Goal: Information Seeking & Learning: Learn about a topic

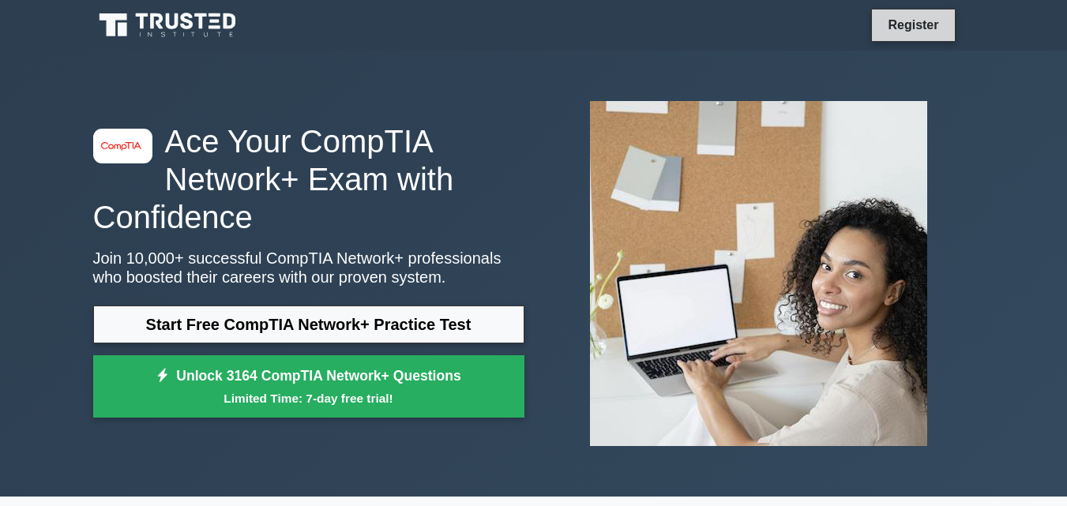
click at [905, 25] on link "Register" at bounding box center [912, 25] width 69 height 20
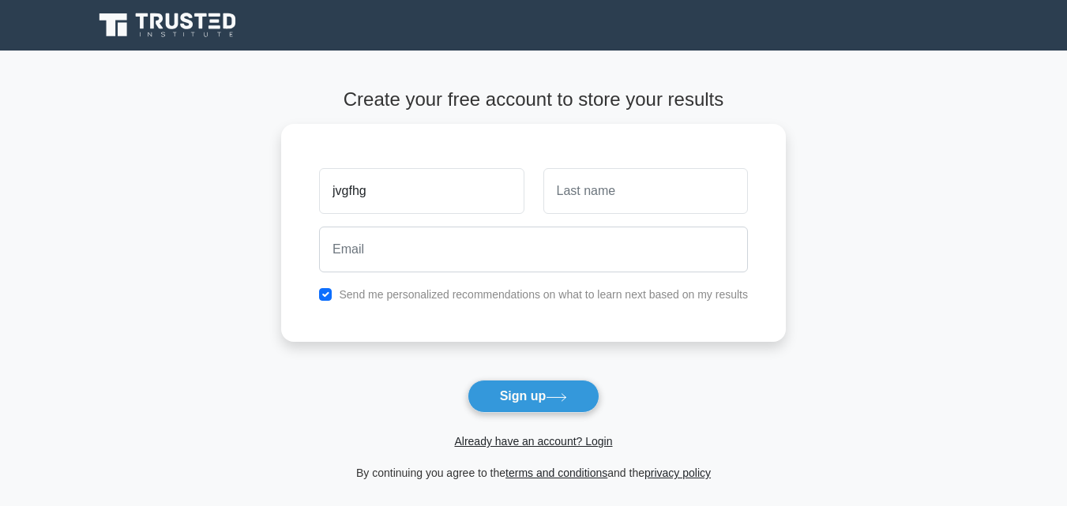
type input "jvgfhg"
type input "juj"
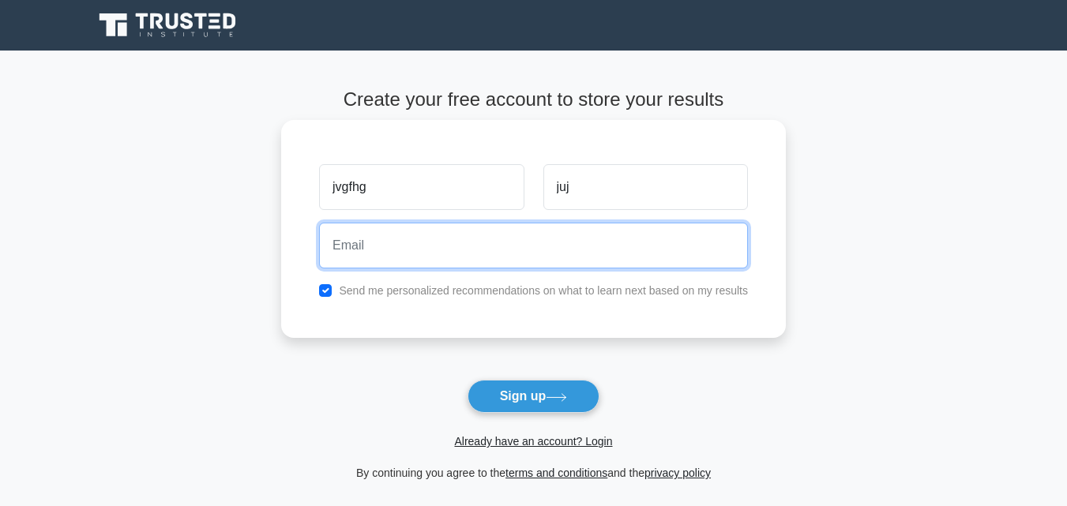
click at [482, 232] on input "email" at bounding box center [533, 246] width 429 height 46
paste input "lewoniw532@dawhe.com"
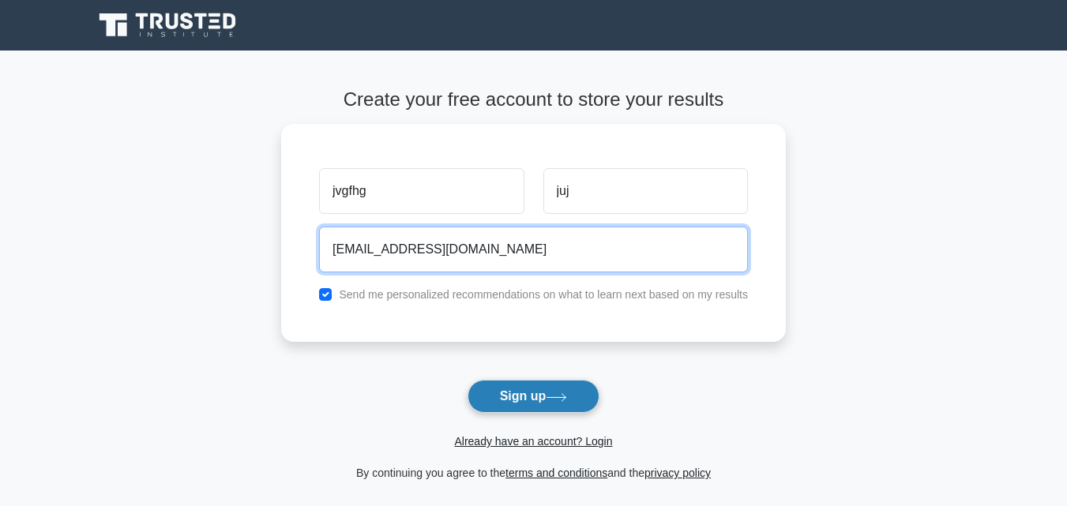
type input "lewoniw532@dawhe.com"
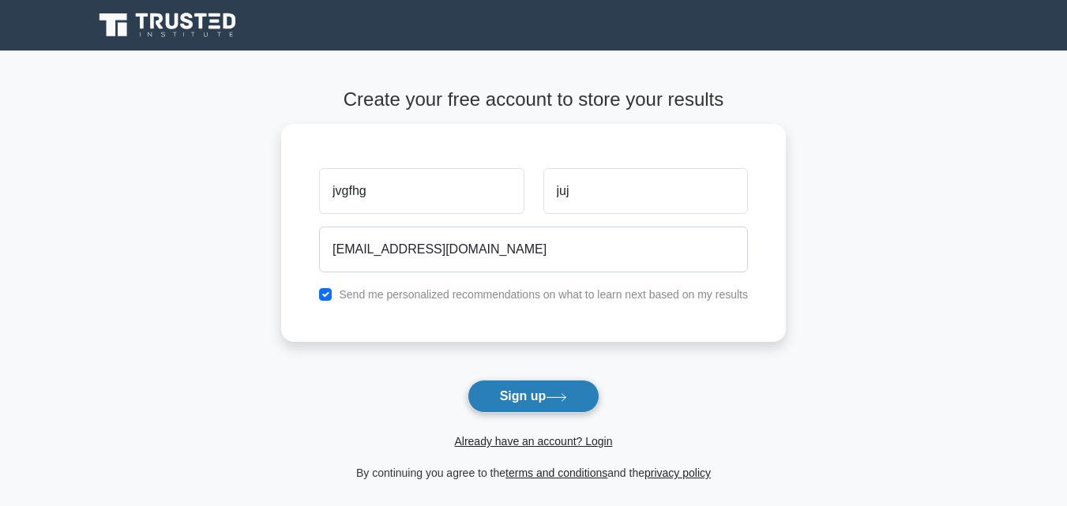
click at [538, 398] on button "Sign up" at bounding box center [533, 396] width 133 height 33
click at [538, 398] on form "Create your free account to store your results jvgfhg juj lewoniw532@dawhe.com …" at bounding box center [533, 285] width 504 height 394
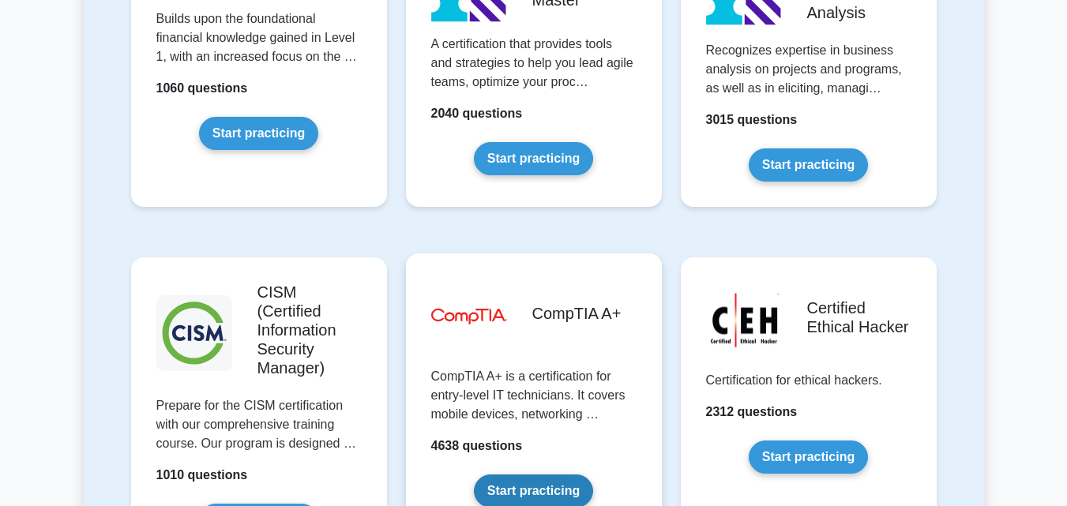
scroll to position [2211, 0]
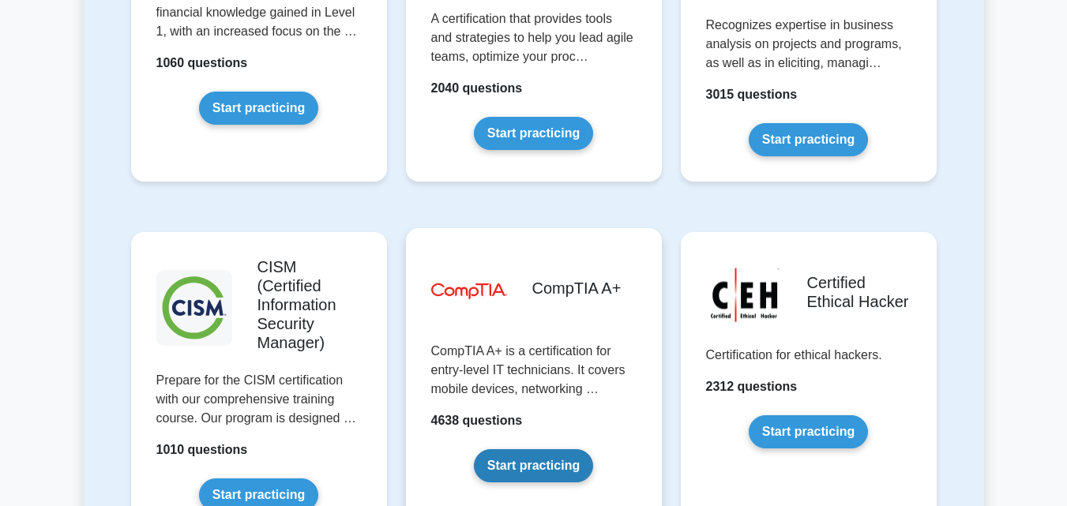
click at [519, 449] on link "Start practicing" at bounding box center [533, 465] width 119 height 33
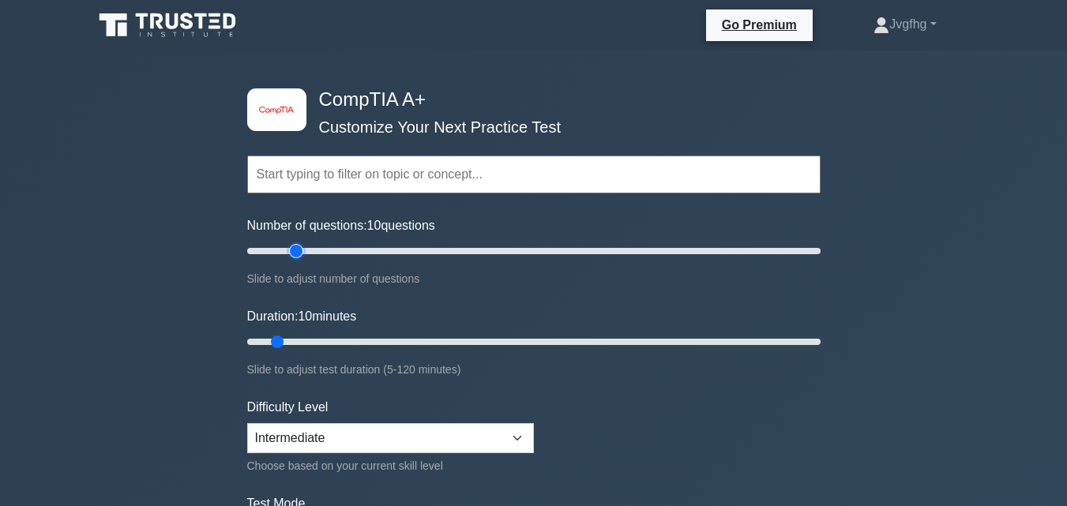
click at [295, 249] on input "Number of questions: 10 questions" at bounding box center [533, 251] width 573 height 19
drag, startPoint x: 295, startPoint y: 249, endPoint x: 322, endPoint y: 254, distance: 27.4
click at [313, 253] on input "Number of questions: 25 questions" at bounding box center [533, 251] width 573 height 19
drag, startPoint x: 322, startPoint y: 254, endPoint x: 354, endPoint y: 256, distance: 32.4
click at [354, 256] on input "Number of questions: 40 questions" at bounding box center [533, 251] width 573 height 19
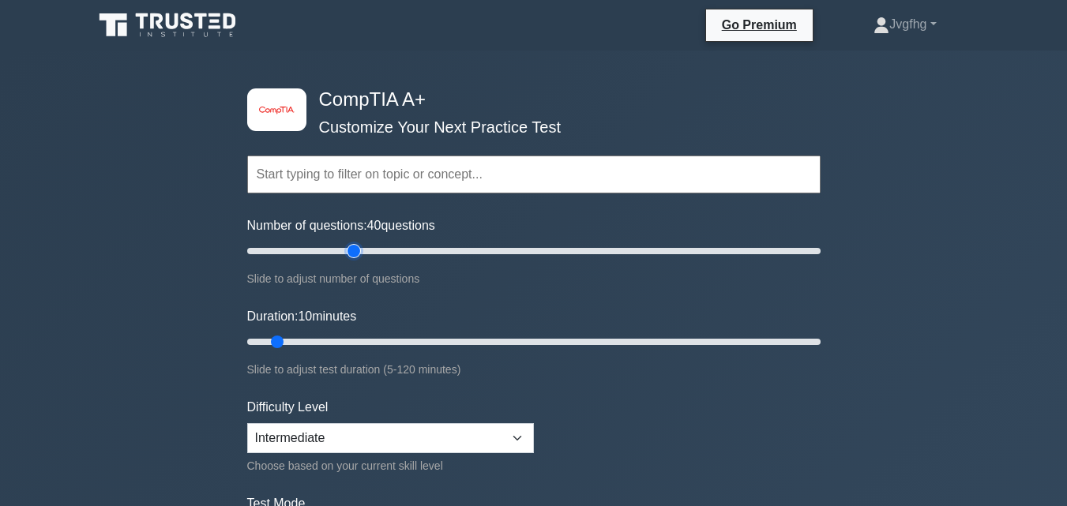
click at [356, 256] on input "Number of questions: 40 questions" at bounding box center [533, 251] width 573 height 19
click at [358, 255] on input "Number of questions: 40 questions" at bounding box center [533, 251] width 573 height 19
drag, startPoint x: 360, startPoint y: 254, endPoint x: 329, endPoint y: 252, distance: 30.9
type input "30"
click at [329, 252] on input "Number of questions: 30 questions" at bounding box center [533, 251] width 573 height 19
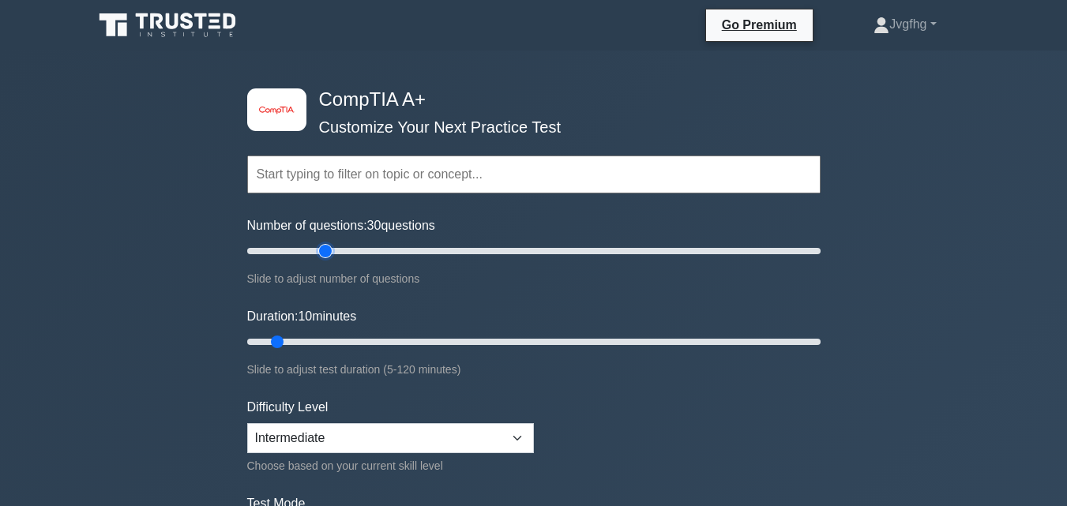
click at [329, 252] on input "Number of questions: 30 questions" at bounding box center [533, 251] width 573 height 19
drag, startPoint x: 279, startPoint y: 337, endPoint x: 562, endPoint y: 344, distance: 282.7
type input "70"
click at [562, 344] on input "Duration: 70 minutes" at bounding box center [533, 341] width 573 height 19
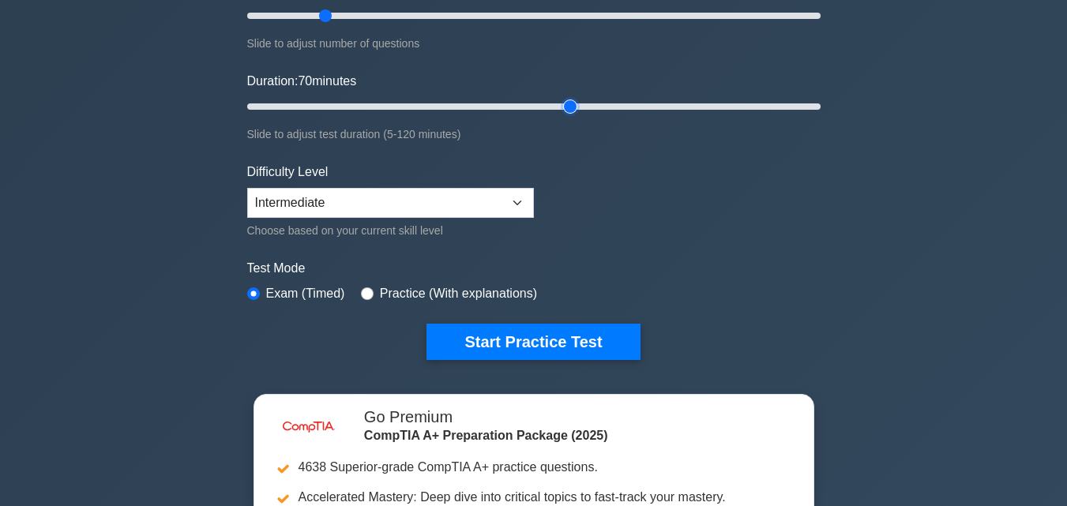
scroll to position [237, 0]
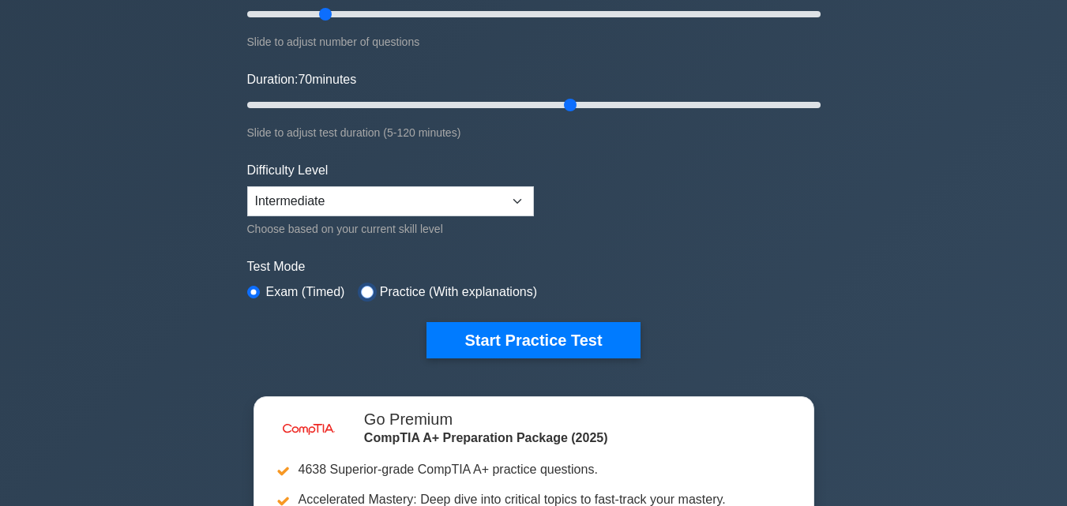
click at [363, 293] on input "radio" at bounding box center [367, 292] width 13 height 13
radio input "true"
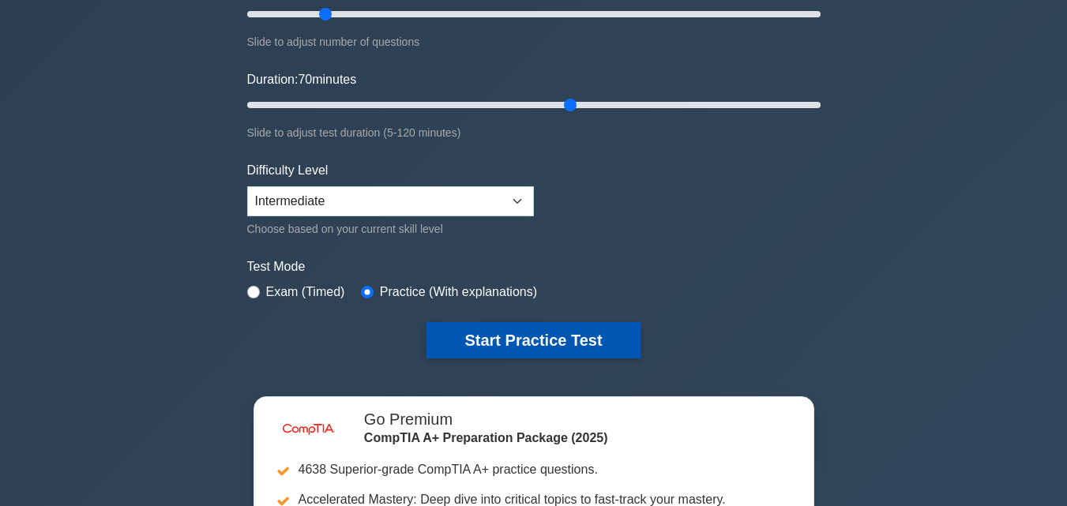
click at [549, 347] on button "Start Practice Test" at bounding box center [532, 340] width 213 height 36
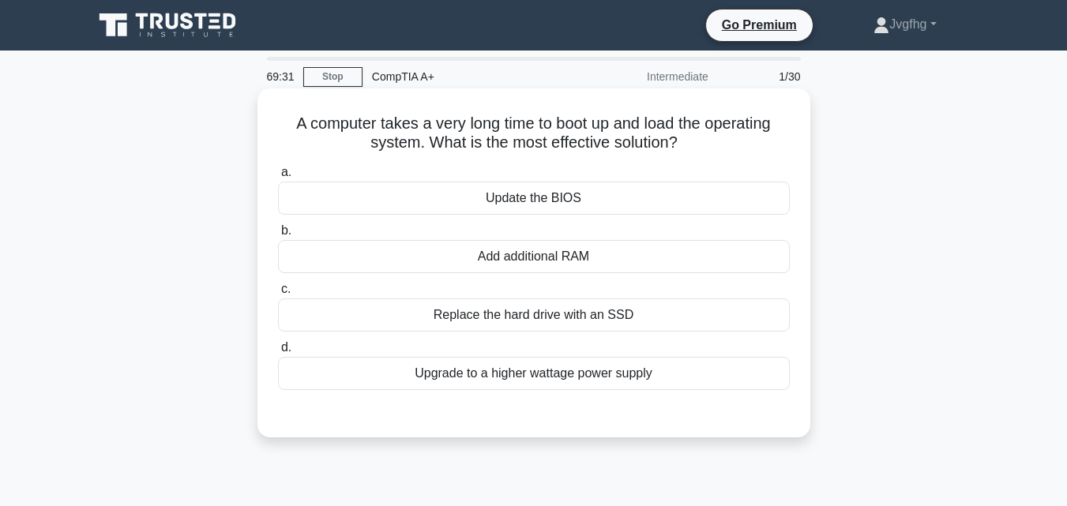
click at [568, 197] on div "Update the BIOS" at bounding box center [534, 198] width 512 height 33
click at [278, 178] on input "a. Update the BIOS" at bounding box center [278, 172] width 0 height 10
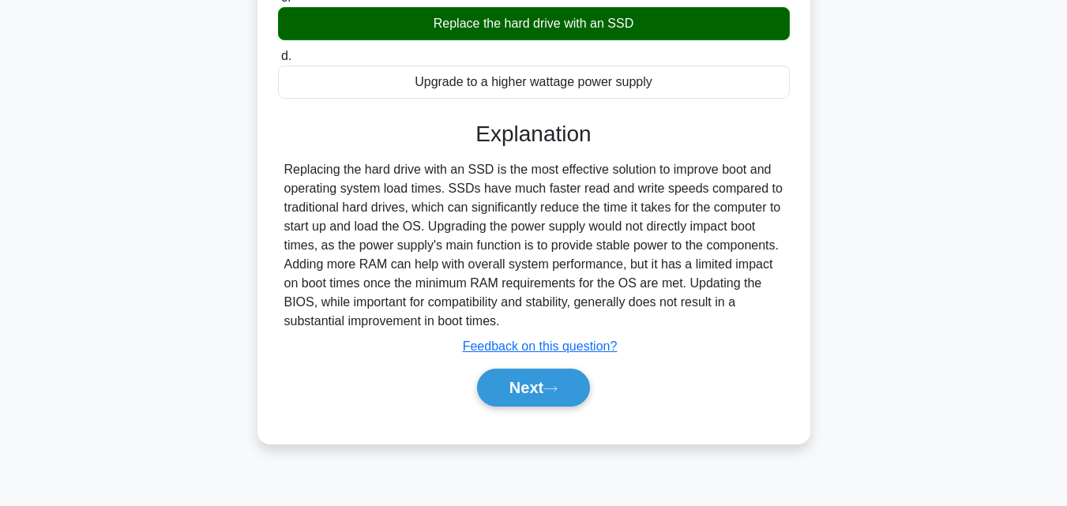
scroll to position [347, 0]
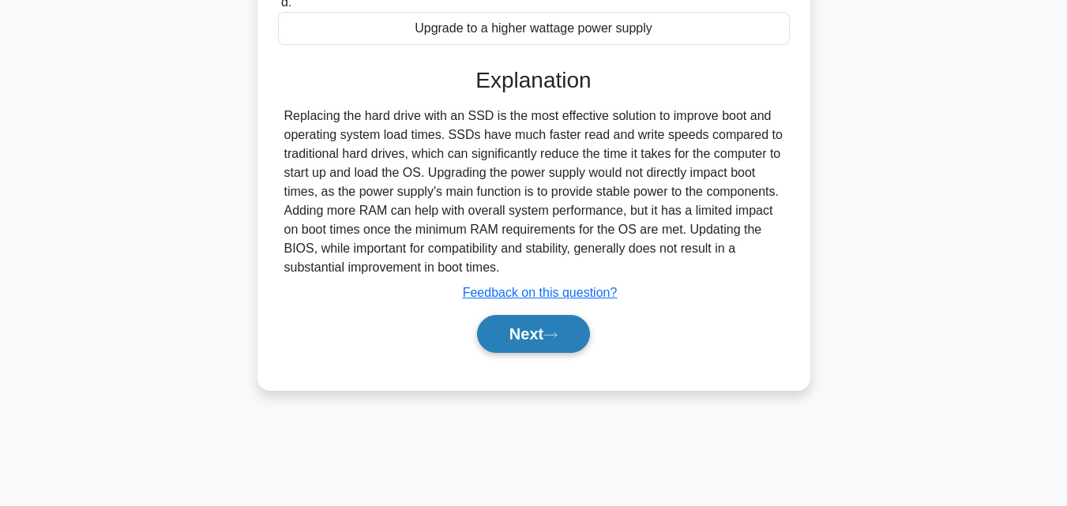
click at [513, 347] on button "Next" at bounding box center [533, 334] width 113 height 38
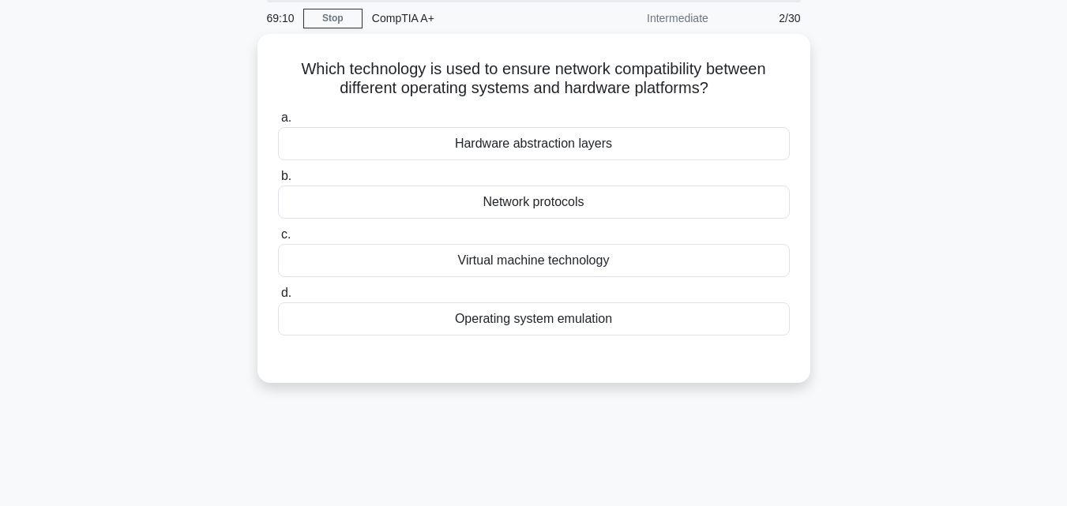
scroll to position [31, 0]
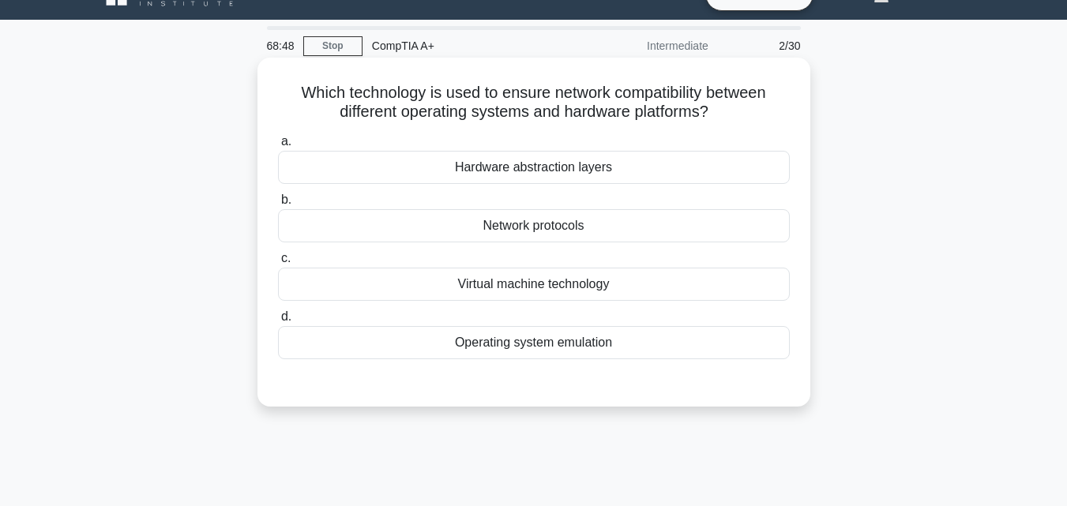
click at [583, 288] on div "Virtual machine technology" at bounding box center [534, 284] width 512 height 33
click at [278, 264] on input "c. Virtual machine technology" at bounding box center [278, 258] width 0 height 10
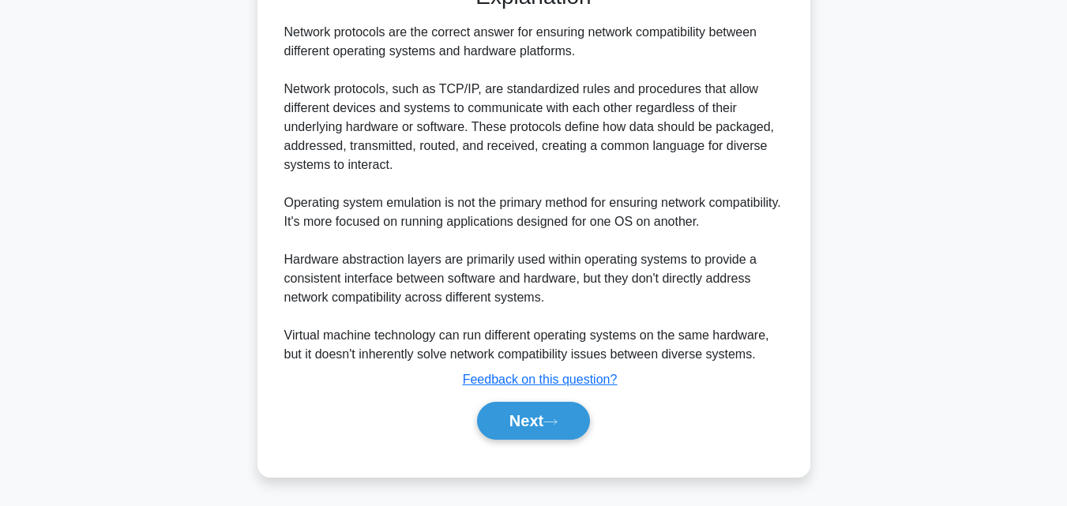
scroll to position [432, 0]
click at [525, 420] on button "Next" at bounding box center [533, 420] width 113 height 38
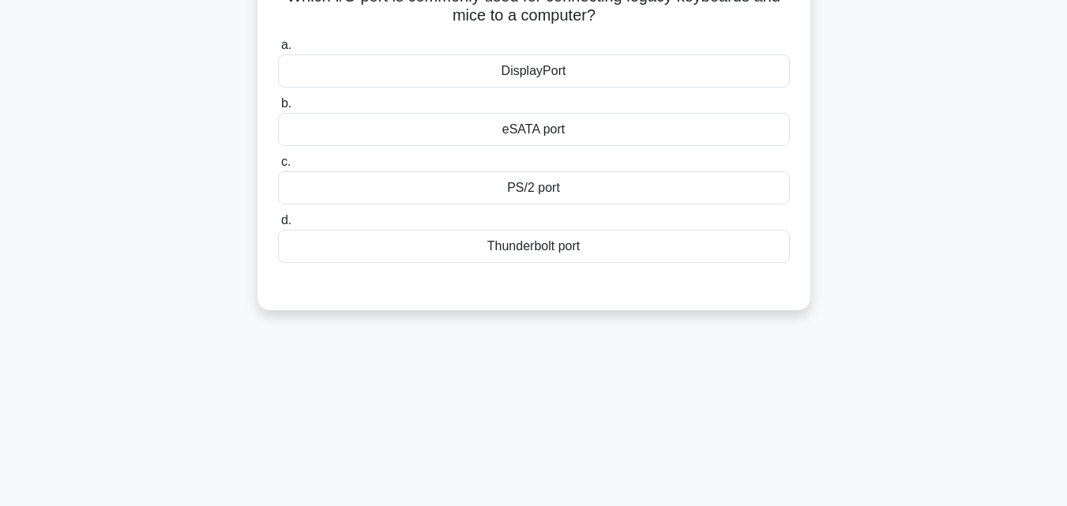
scroll to position [0, 0]
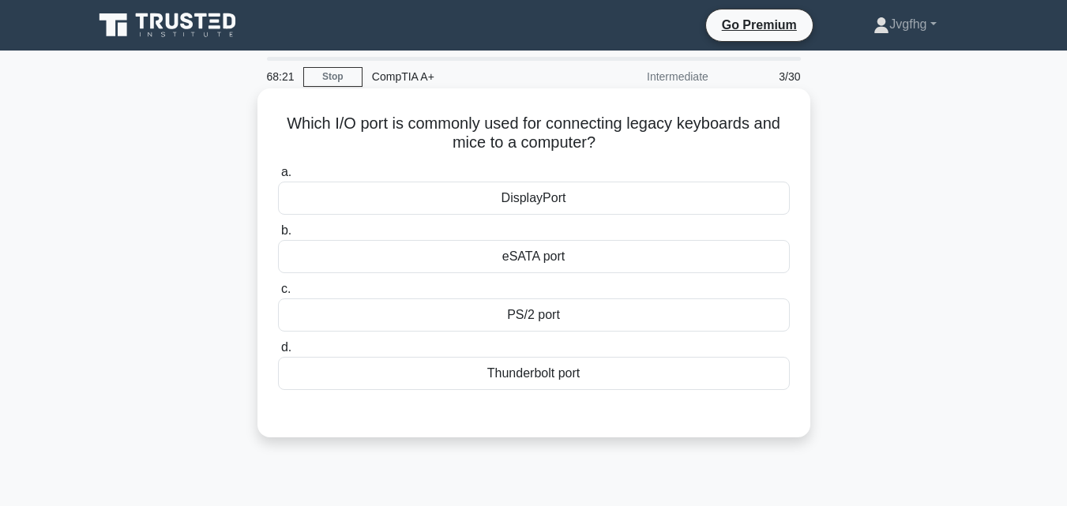
click at [561, 320] on div "PS/2 port" at bounding box center [534, 314] width 512 height 33
click at [278, 294] on input "c. PS/2 port" at bounding box center [278, 289] width 0 height 10
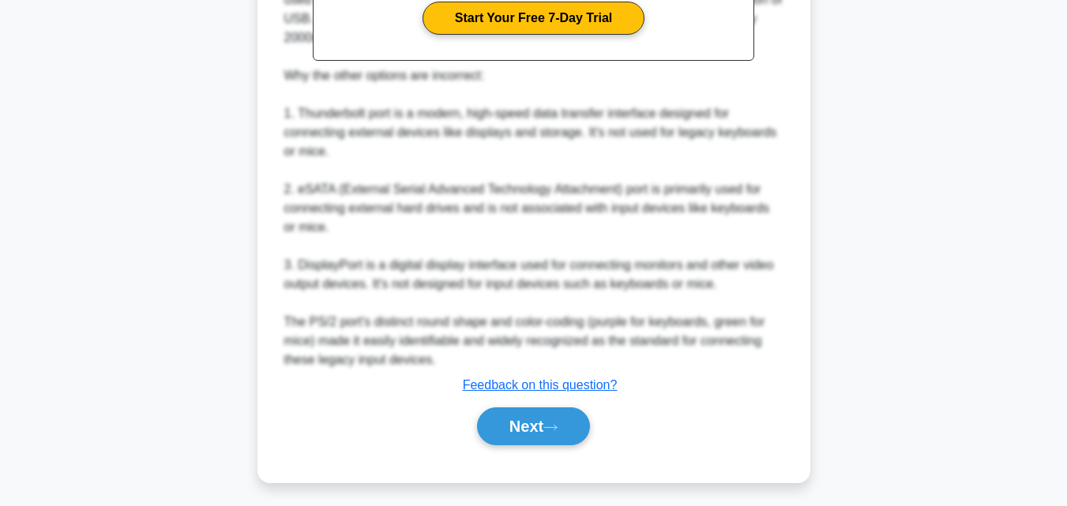
scroll to position [563, 0]
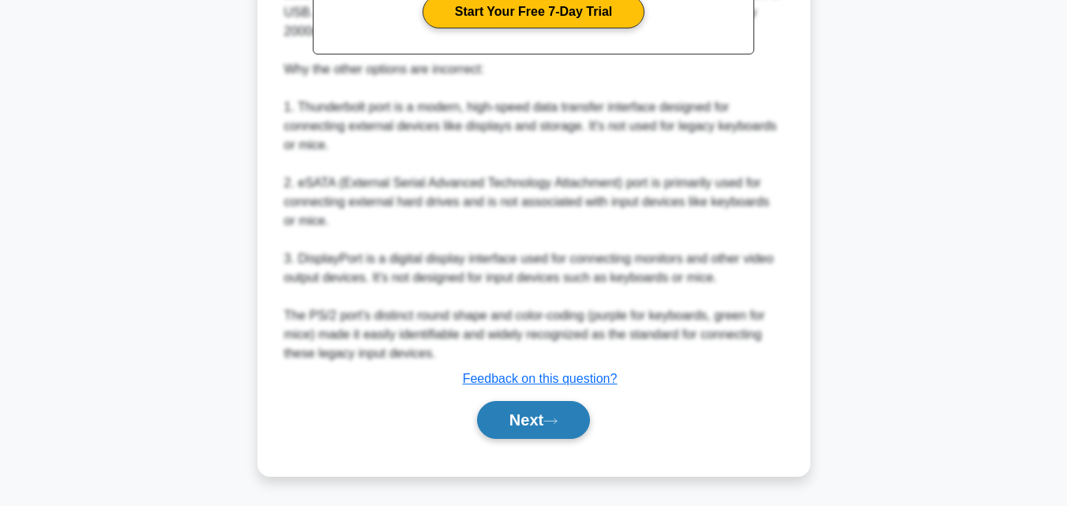
click at [564, 418] on button "Next" at bounding box center [533, 420] width 113 height 38
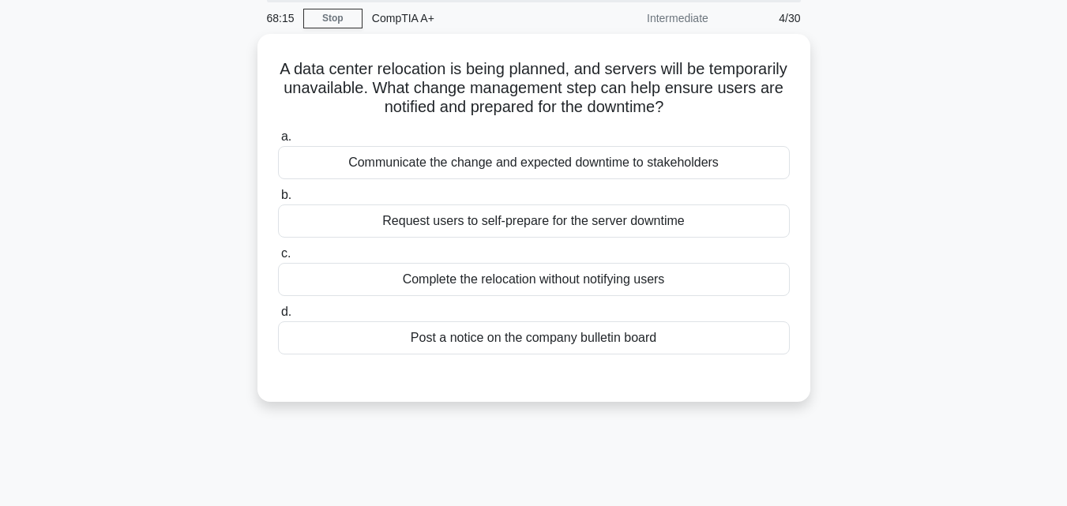
scroll to position [0, 0]
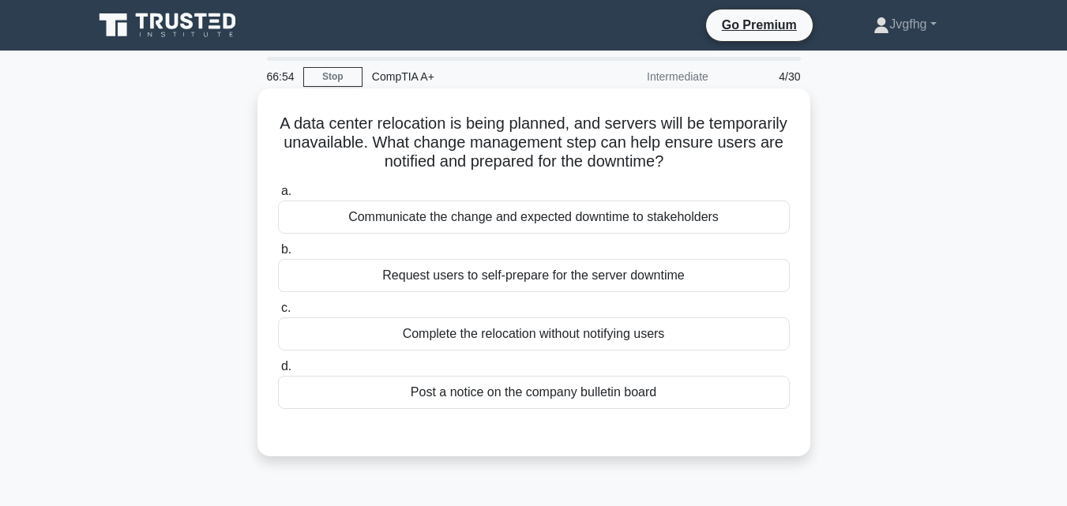
click at [711, 227] on div "Communicate the change and expected downtime to stakeholders" at bounding box center [534, 217] width 512 height 33
click at [278, 197] on input "a. Communicate the change and expected downtime to stakeholders" at bounding box center [278, 191] width 0 height 10
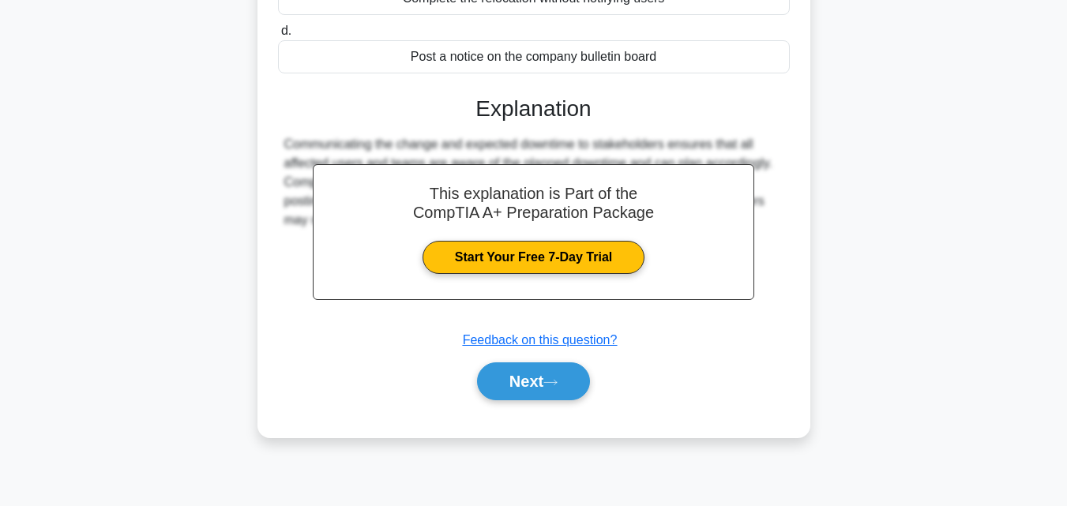
scroll to position [347, 0]
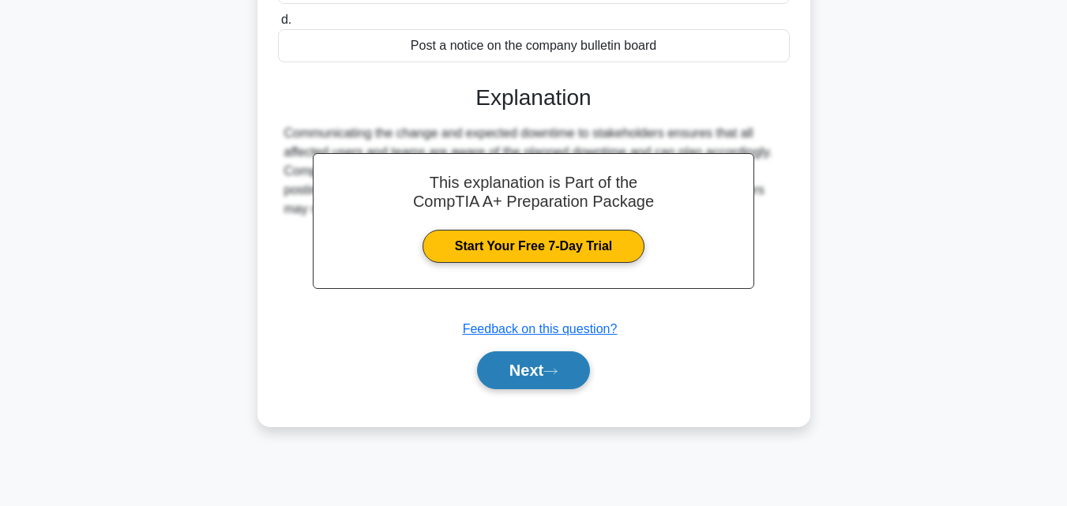
click at [540, 377] on button "Next" at bounding box center [533, 370] width 113 height 38
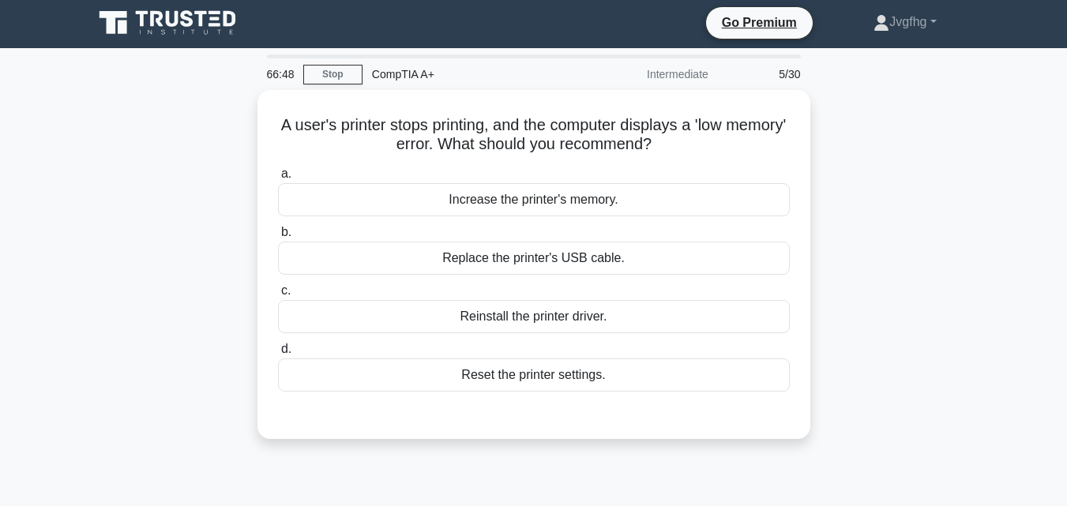
scroll to position [0, 0]
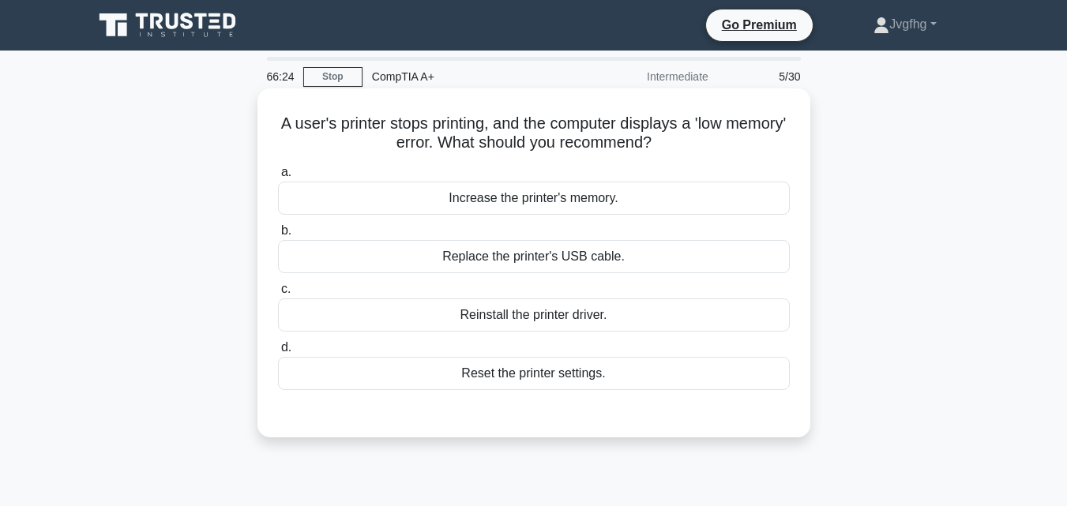
click at [570, 254] on div "Replace the printer's USB cable." at bounding box center [534, 256] width 512 height 33
click at [278, 236] on input "b. Replace the printer's USB cable." at bounding box center [278, 231] width 0 height 10
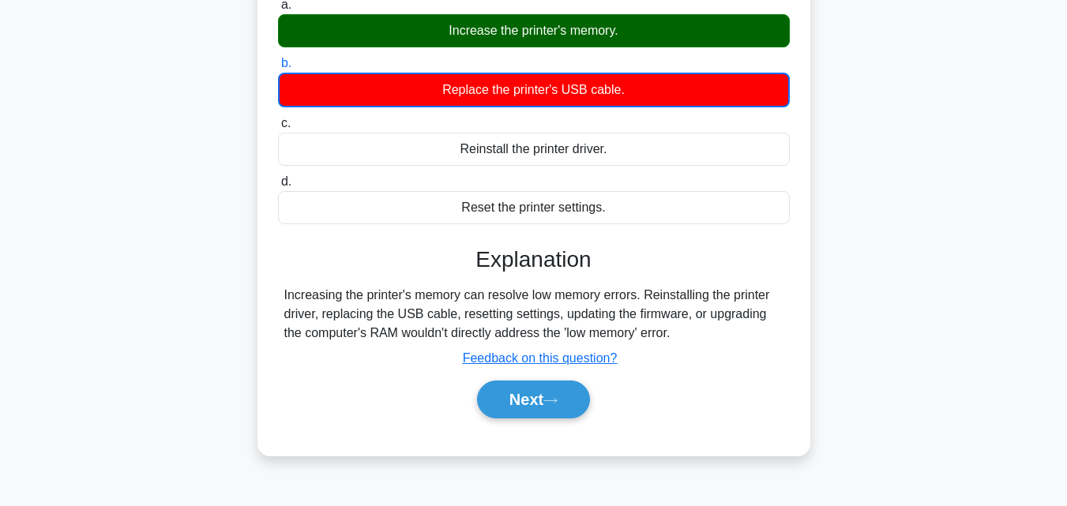
scroll to position [237, 0]
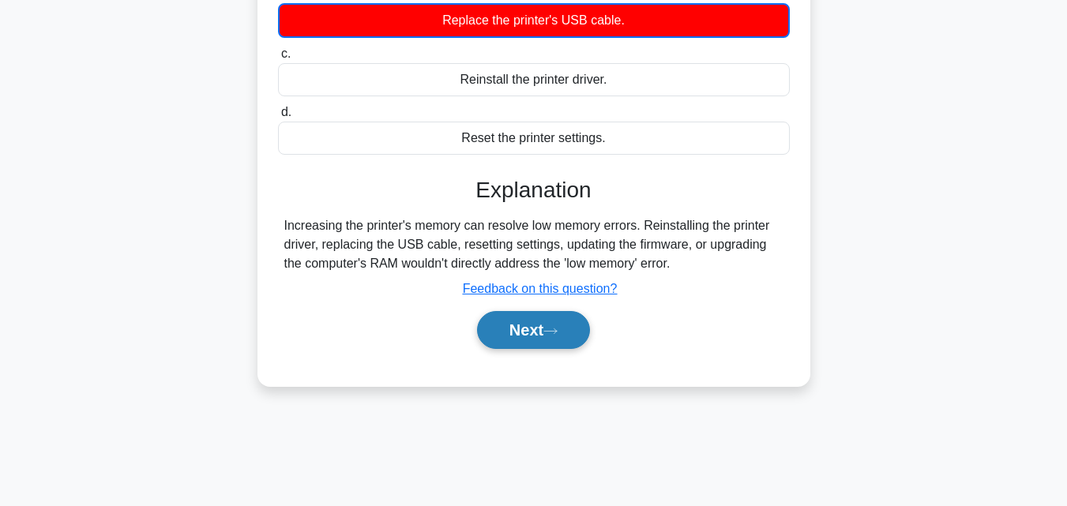
click at [532, 339] on button "Next" at bounding box center [533, 330] width 113 height 38
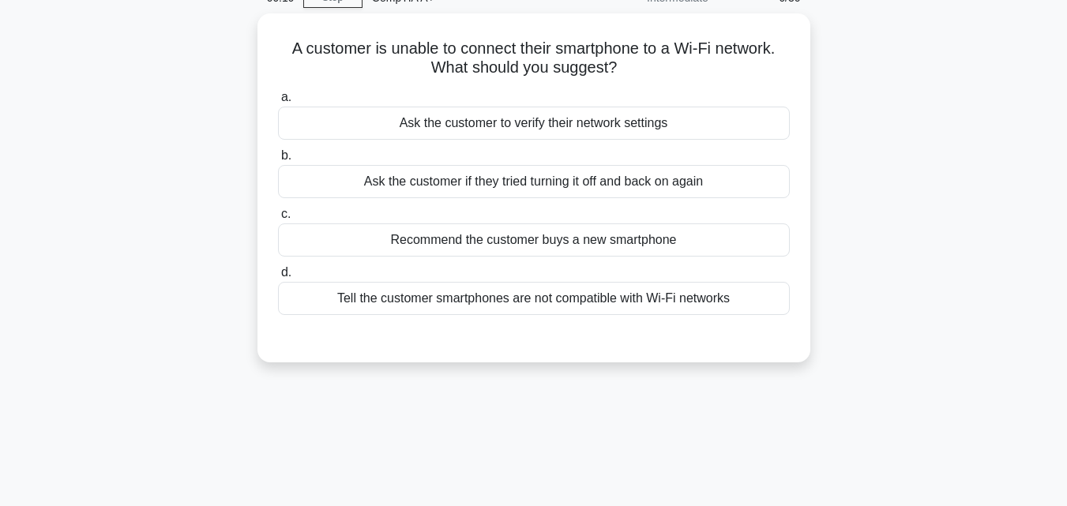
scroll to position [0, 0]
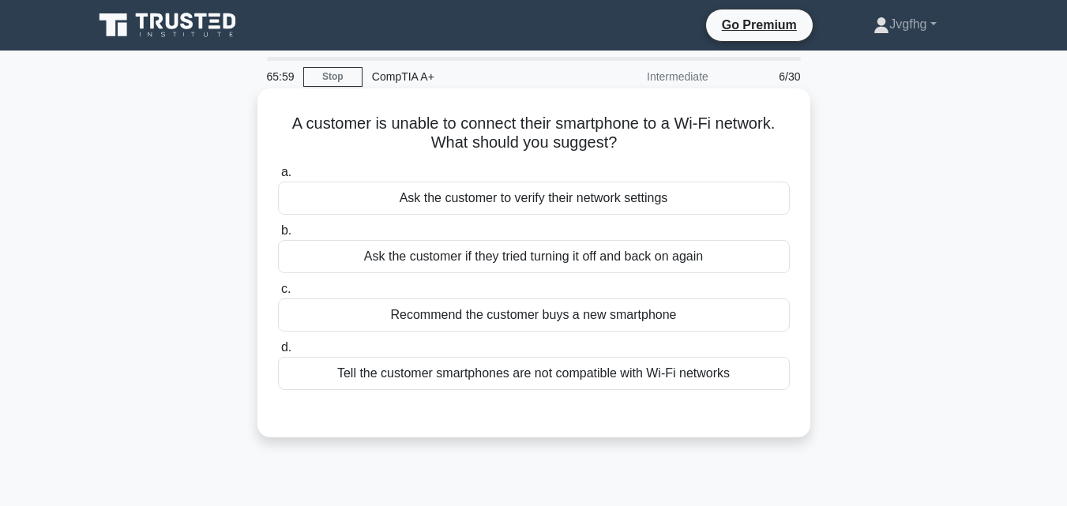
click at [406, 264] on div "Ask the customer if they tried turning it off and back on again" at bounding box center [534, 256] width 512 height 33
click at [278, 236] on input "b. Ask the customer if they tried turning it off and back on again" at bounding box center [278, 231] width 0 height 10
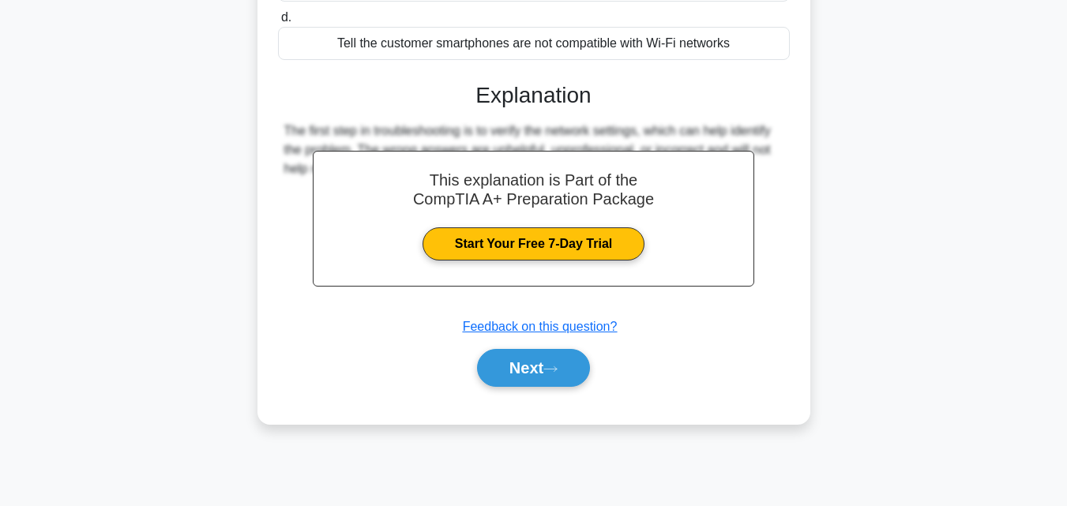
scroll to position [347, 0]
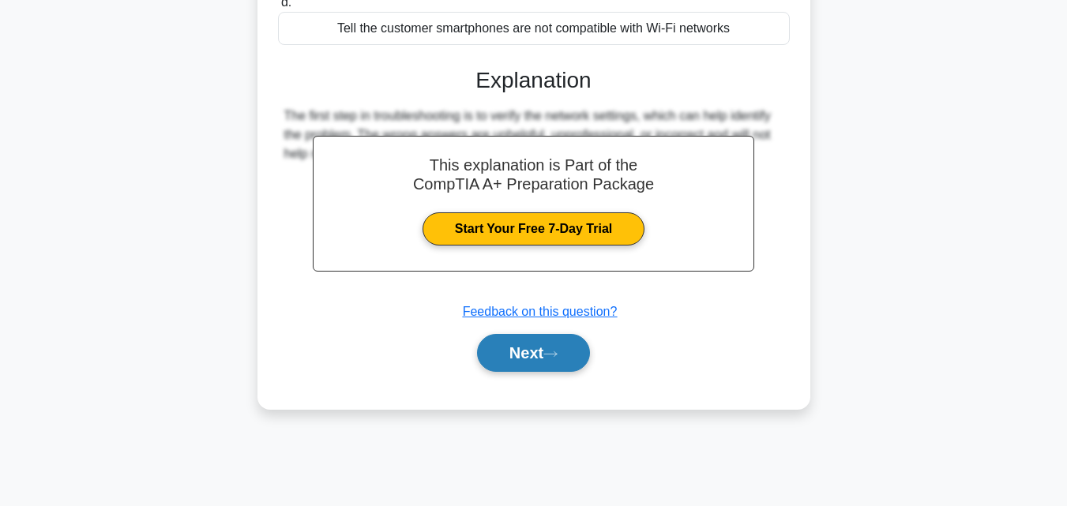
click at [533, 362] on button "Next" at bounding box center [533, 353] width 113 height 38
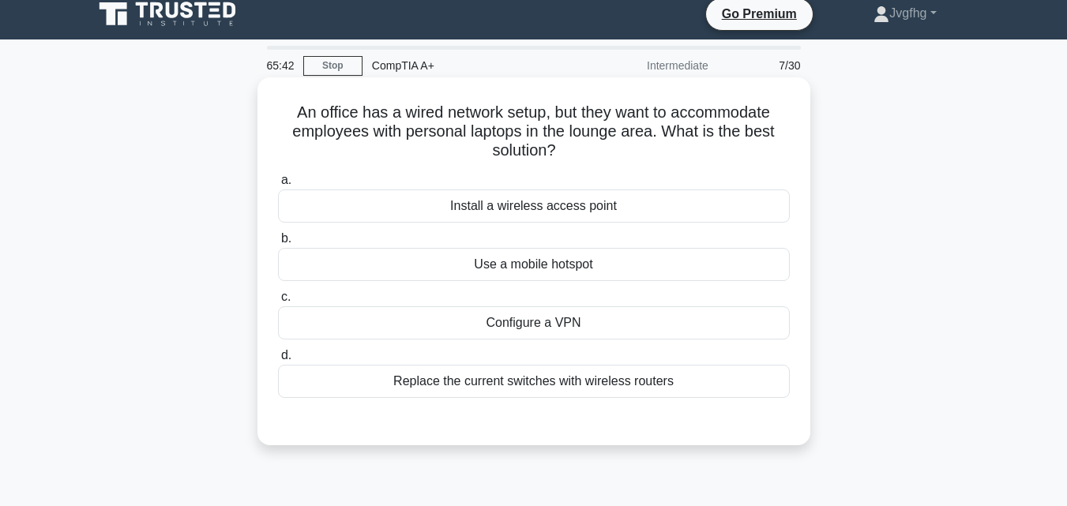
scroll to position [0, 0]
